Goal: Information Seeking & Learning: Learn about a topic

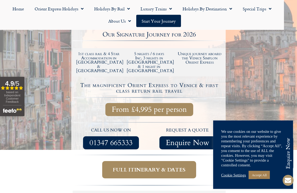
scroll to position [161, 0]
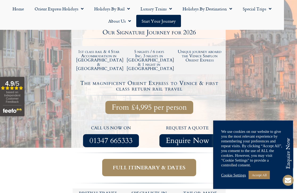
click at [116, 164] on span "Full itinerary & dates" at bounding box center [149, 167] width 73 height 7
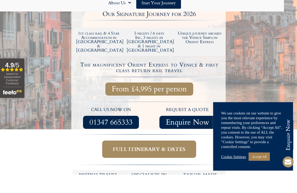
scroll to position [180, 0]
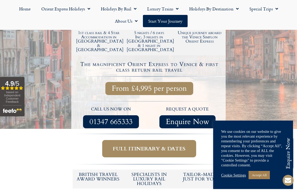
click at [143, 145] on span "Full itinerary & dates" at bounding box center [149, 148] width 73 height 7
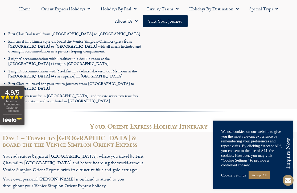
scroll to position [766, 0]
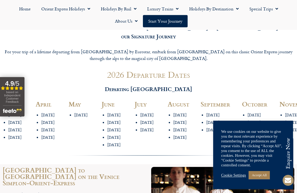
scroll to position [595, 0]
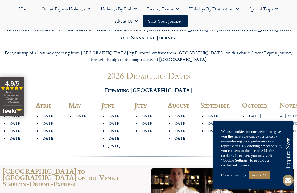
click at [262, 175] on link "Accept All" at bounding box center [259, 175] width 21 height 8
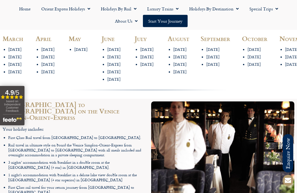
scroll to position [662, 0]
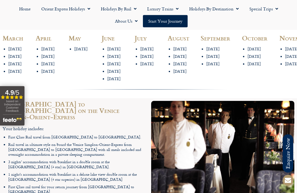
click at [56, 184] on li "First Class rail travel for your return journey from Venice to London" at bounding box center [77, 190] width 138 height 10
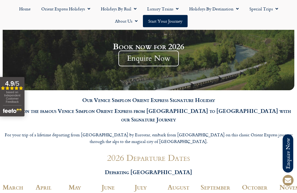
scroll to position [512, 0]
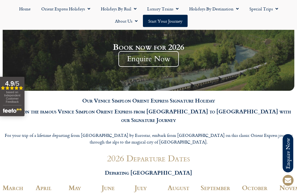
click at [259, 7] on link "Special Trips" at bounding box center [263, 9] width 39 height 12
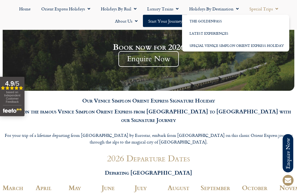
scroll to position [513, 0]
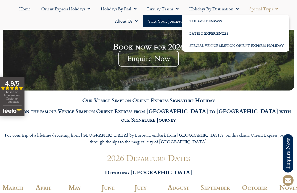
click at [200, 33] on link "Latest Experiences" at bounding box center [235, 33] width 107 height 12
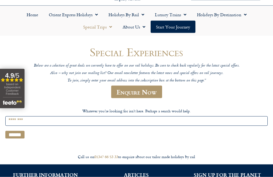
scroll to position [28, 0]
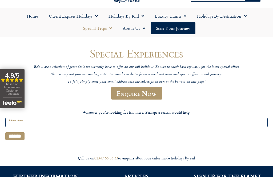
click at [10, 136] on input "******" at bounding box center [14, 136] width 19 height 8
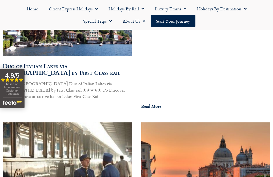
scroll to position [1549, 0]
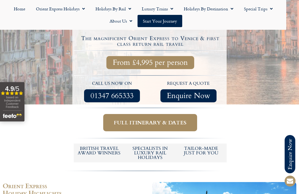
click at [128, 120] on span "Full itinerary & dates" at bounding box center [150, 123] width 73 height 7
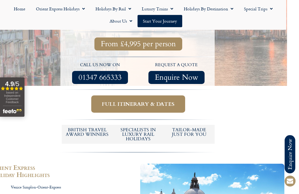
scroll to position [224, 12]
click at [131, 101] on span "Full itinerary & dates" at bounding box center [138, 104] width 73 height 7
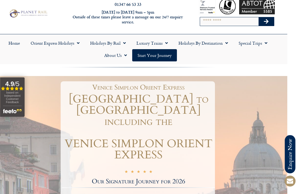
scroll to position [11, 12]
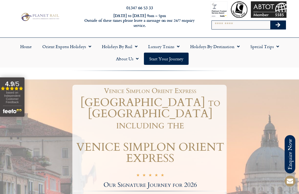
scroll to position [7, 0]
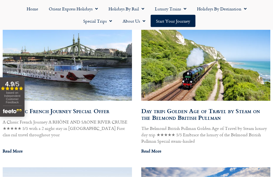
scroll to position [6734, 0]
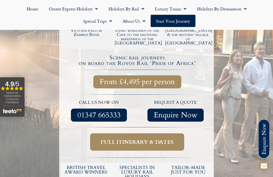
scroll to position [167, 0]
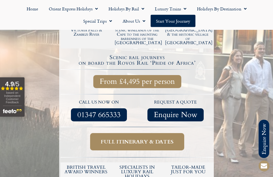
click at [125, 139] on span "Full itinerary & dates" at bounding box center [137, 142] width 73 height 7
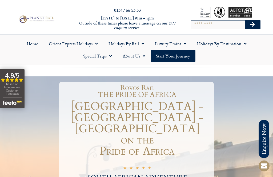
click at [213, 44] on link "Holidays by Destination" at bounding box center [222, 44] width 60 height 12
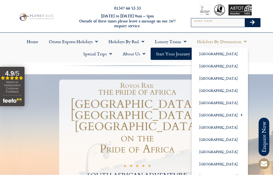
scroll to position [2, 0]
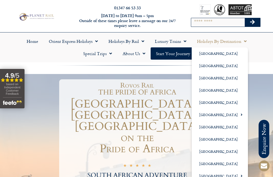
click at [199, 165] on link "[GEOGRAPHIC_DATA]" at bounding box center [220, 164] width 56 height 12
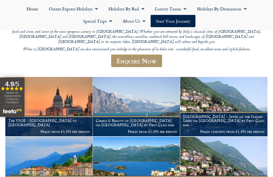
scroll to position [78, 0]
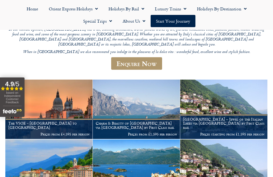
click at [42, 119] on figcaption "The VSOE - London to Venice Prices from £4,595 per person" at bounding box center [48, 129] width 87 height 21
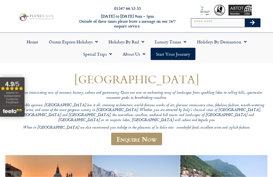
scroll to position [0, 0]
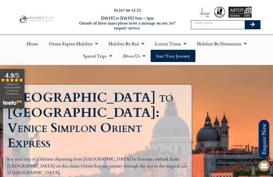
click at [216, 41] on link "Holidays by Destination" at bounding box center [222, 44] width 60 height 12
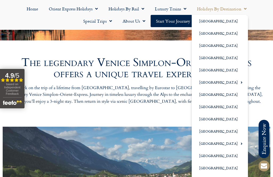
scroll to position [192, 0]
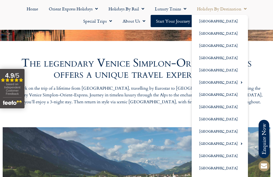
click at [68, 4] on link "Orient Express Holidays" at bounding box center [73, 9] width 60 height 12
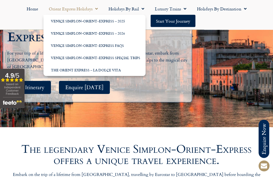
scroll to position [105, 0]
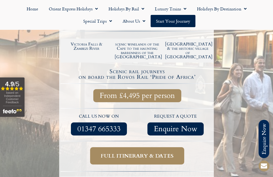
scroll to position [153, 0]
click at [144, 153] on span "Full itinerary & dates" at bounding box center [137, 156] width 73 height 7
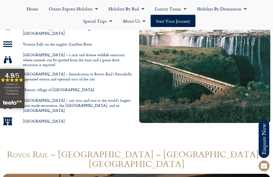
scroll to position [365, 0]
